Goal: Task Accomplishment & Management: Use online tool/utility

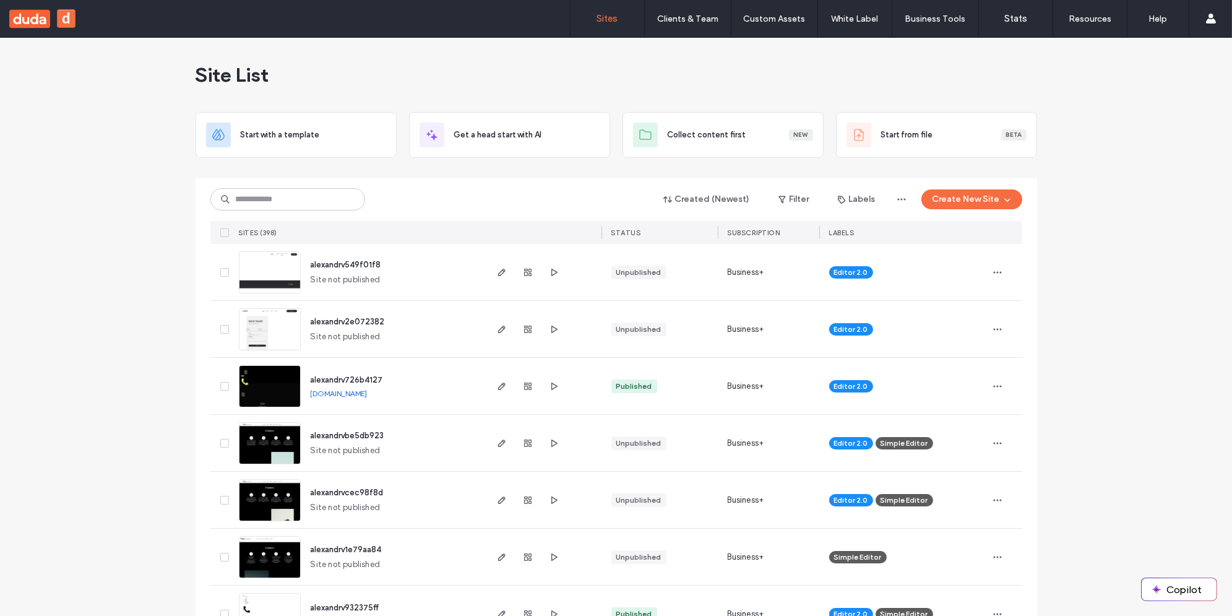
click at [542, 80] on div "Site List" at bounding box center [617, 75] width 842 height 74
click at [498, 267] on icon "button" at bounding box center [502, 272] width 10 height 10
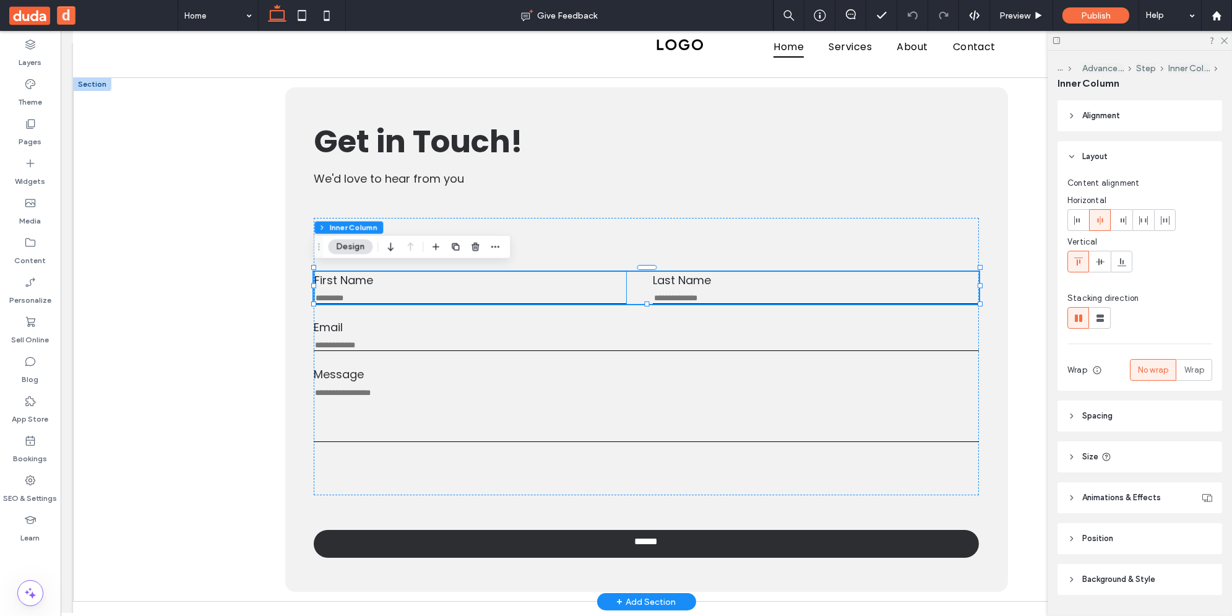
scroll to position [27, 0]
click at [566, 285] on div "First Name This field is required" at bounding box center [471, 288] width 312 height 32
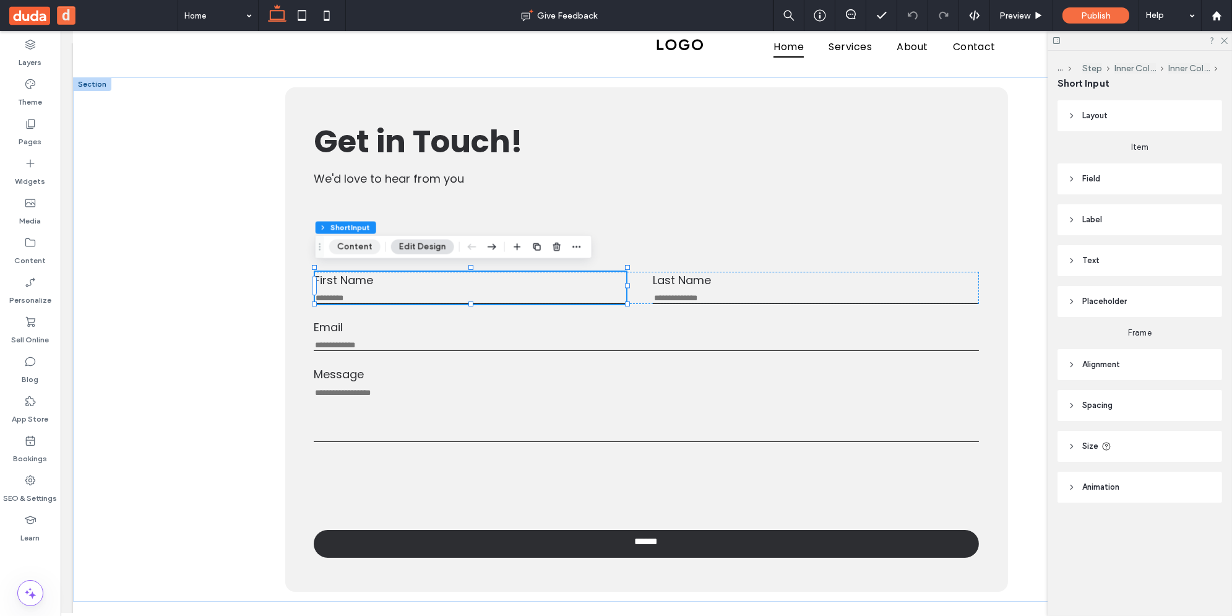
click at [358, 253] on button "Content" at bounding box center [354, 247] width 51 height 15
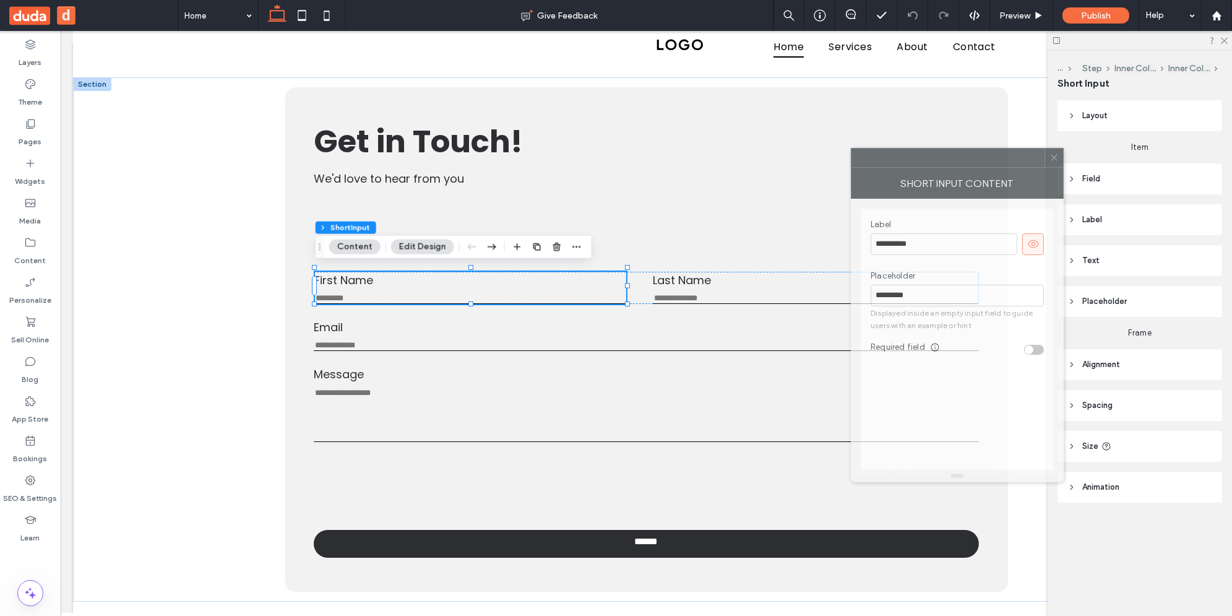
drag, startPoint x: 1170, startPoint y: 167, endPoint x: 992, endPoint y: 185, distance: 179.2
click at [992, 185] on div "Short Input Content" at bounding box center [957, 183] width 213 height 31
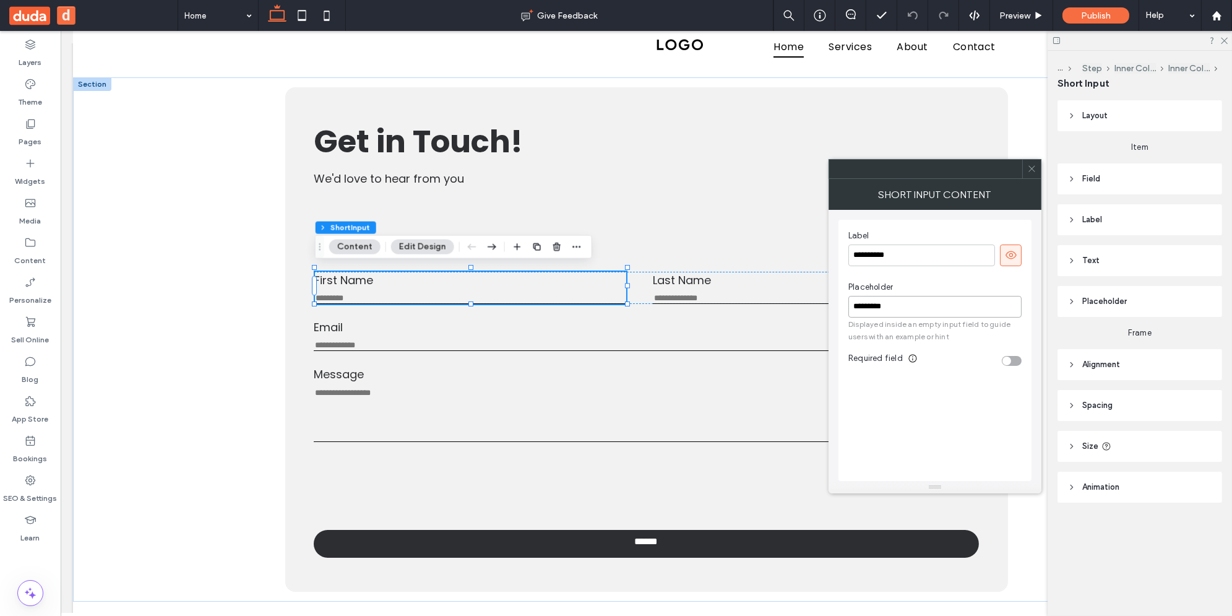
click at [904, 311] on input "*********" at bounding box center [935, 307] width 173 height 22
click at [1016, 365] on div "Required field" at bounding box center [935, 360] width 173 height 17
click at [1016, 362] on div "toggle" at bounding box center [1012, 361] width 20 height 10
click at [1013, 362] on div "toggle" at bounding box center [1017, 361] width 9 height 9
click at [1014, 361] on div "toggle" at bounding box center [1012, 361] width 20 height 10
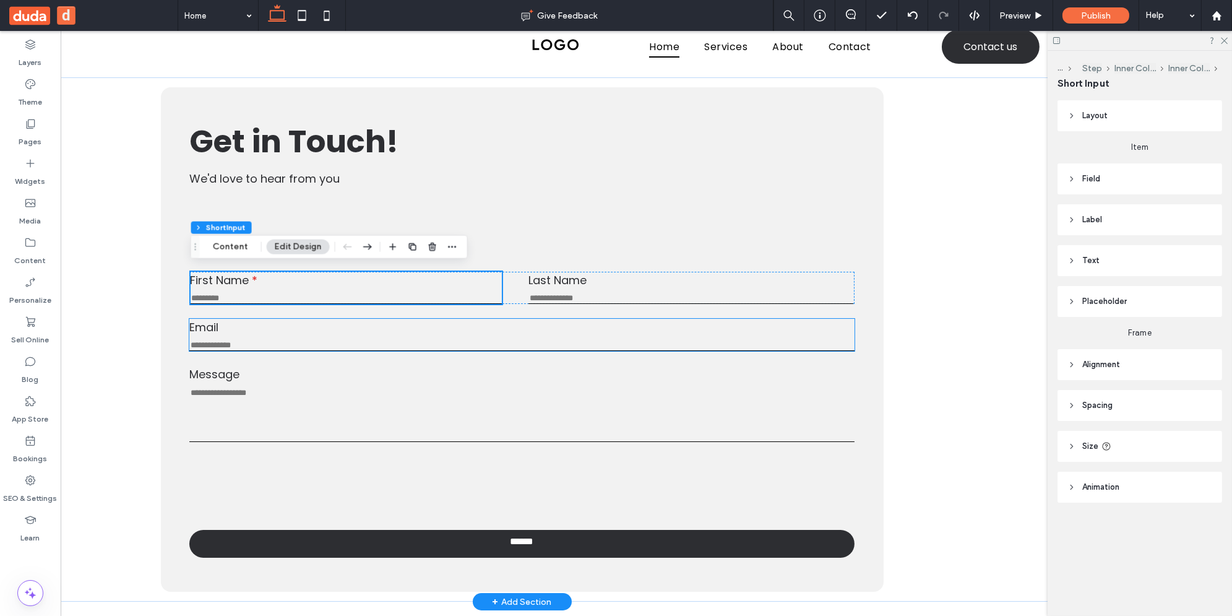
scroll to position [288, 0]
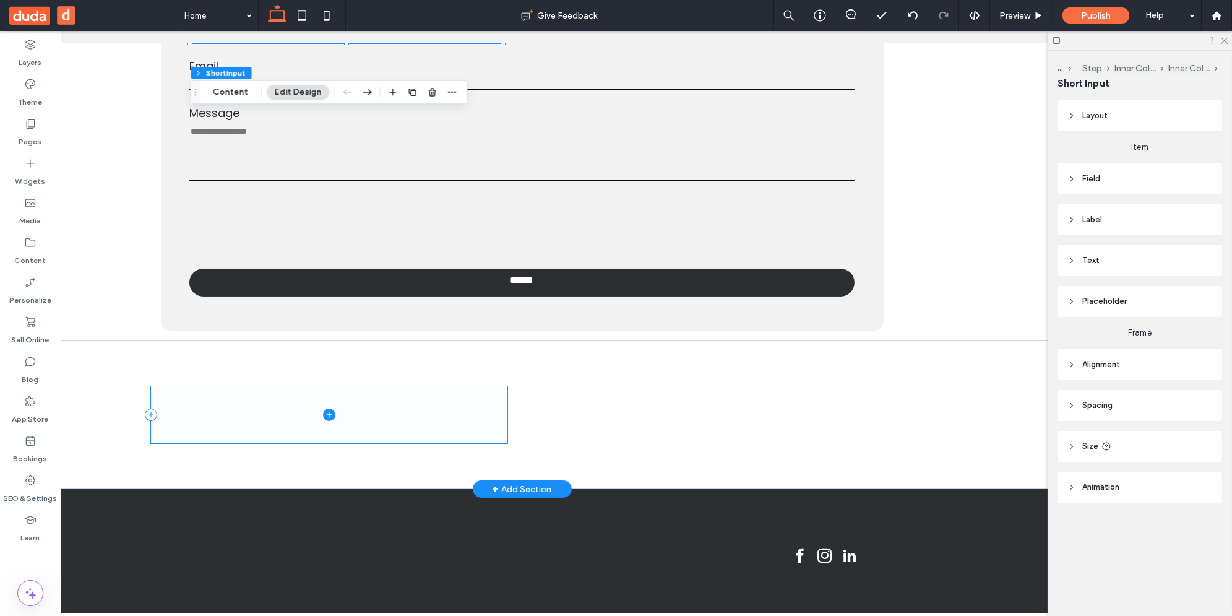
click at [433, 405] on span at bounding box center [329, 414] width 357 height 57
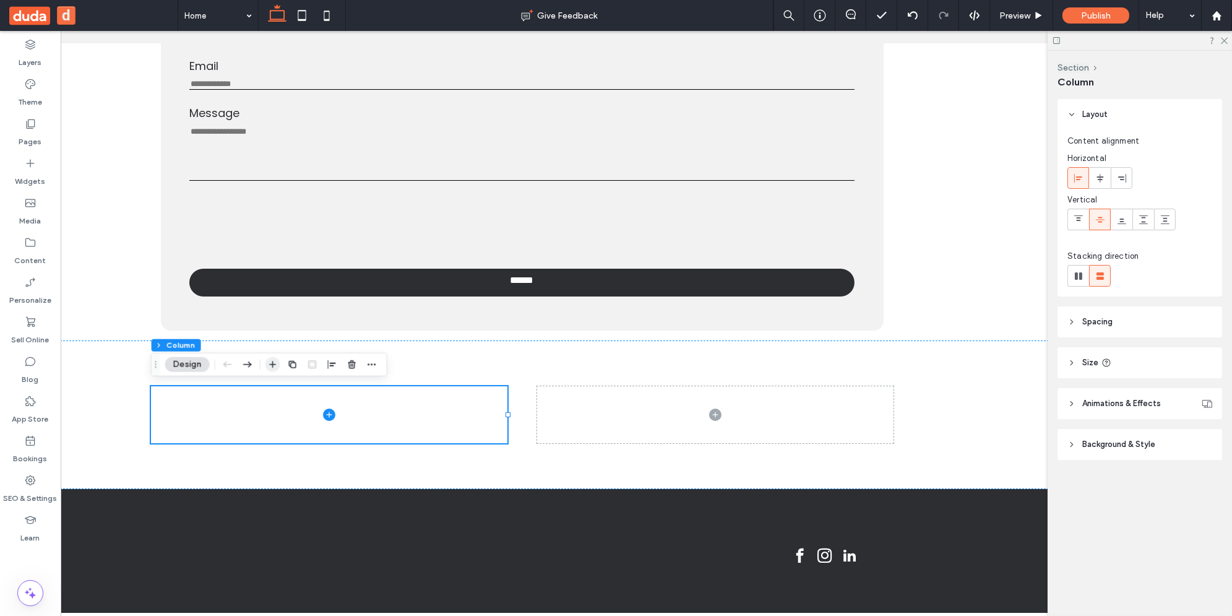
click at [274, 366] on icon "button" at bounding box center [273, 365] width 10 height 10
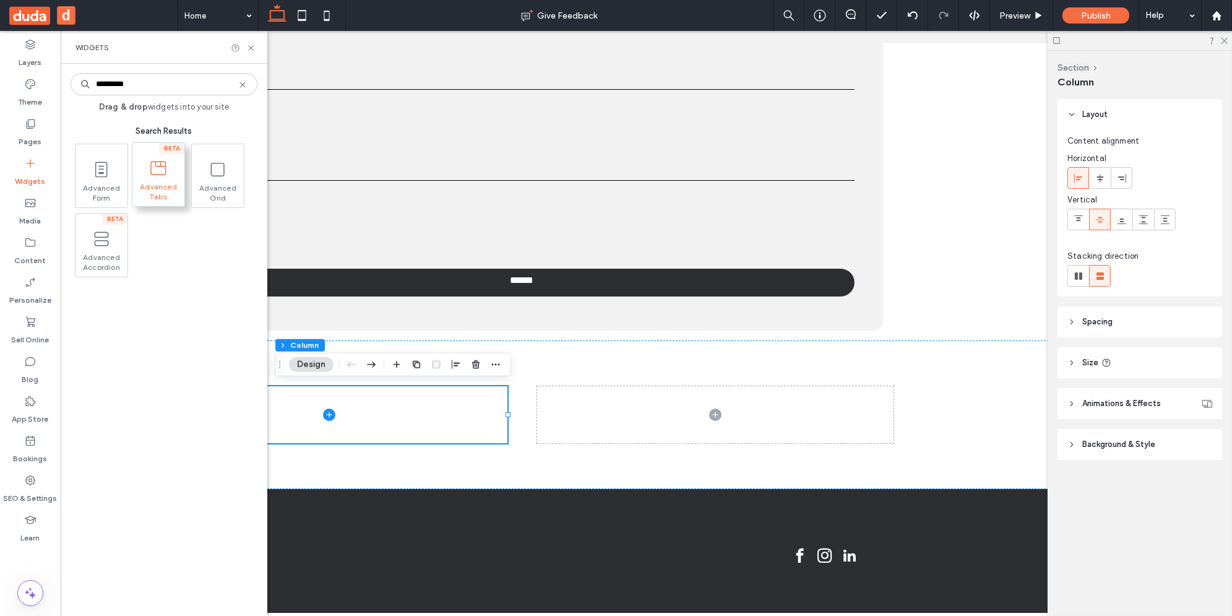
type input "********"
click at [152, 174] on icon at bounding box center [159, 168] width 20 height 20
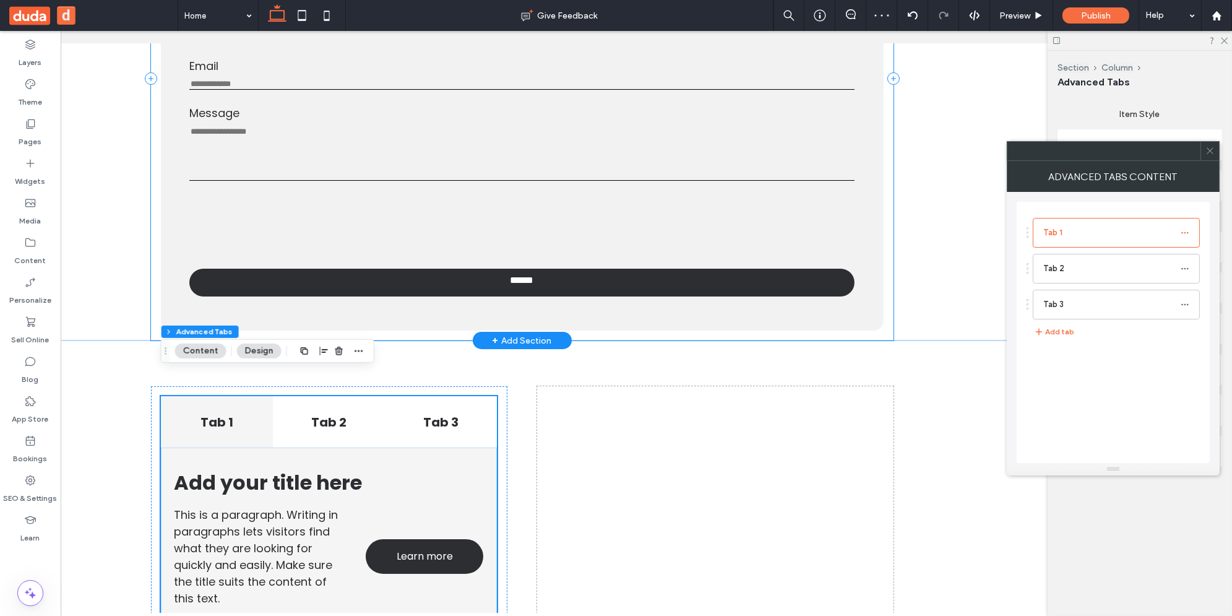
scroll to position [430, 0]
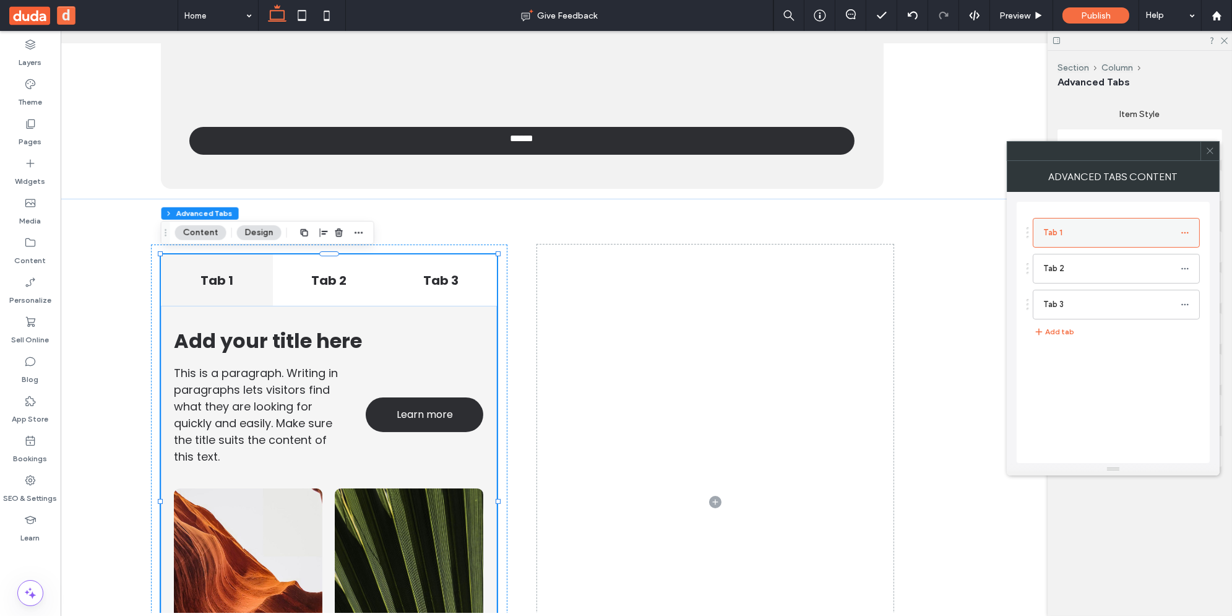
click at [1185, 232] on use at bounding box center [1185, 232] width 7 height 2
click at [1160, 359] on div "Tab 1 Tab 2 Tab 3 Add tab" at bounding box center [1113, 332] width 193 height 261
click at [1185, 225] on span at bounding box center [1185, 232] width 9 height 19
click at [1083, 384] on div "Tab 1 Tab 2 Tab 3 Add tab" at bounding box center [1113, 332] width 193 height 261
